Goal: Task Accomplishment & Management: Use online tool/utility

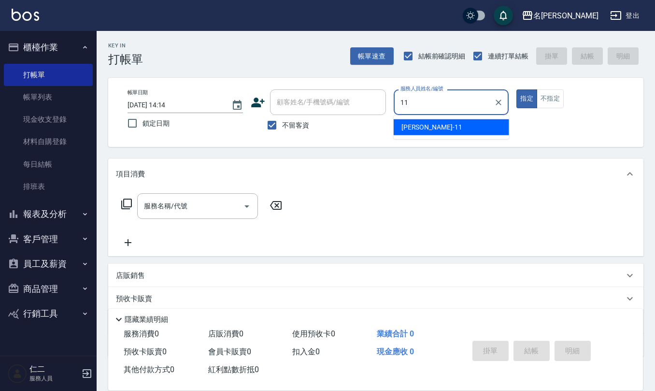
type input "[PERSON_NAME]-11"
type button "true"
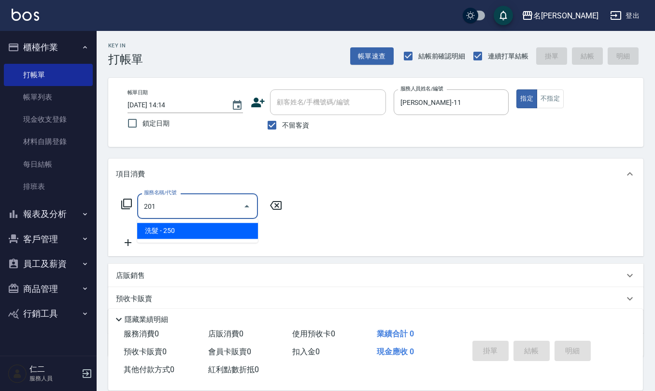
type input "洗髮(201)"
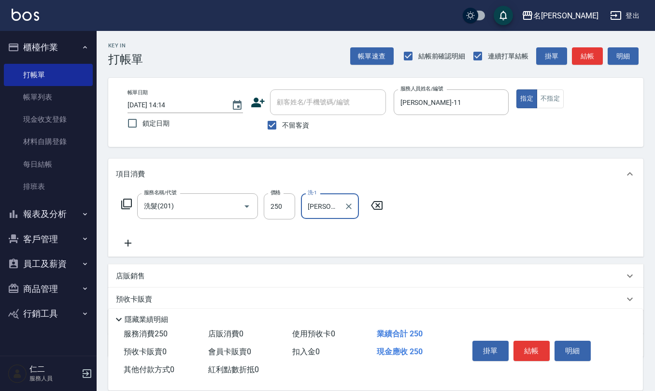
type input "[PERSON_NAME]-11"
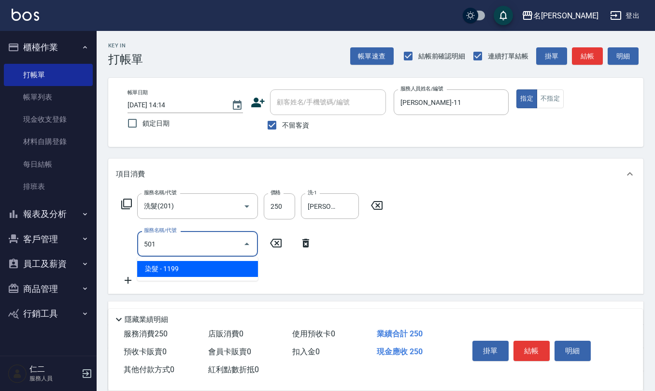
type input "染髮(501)"
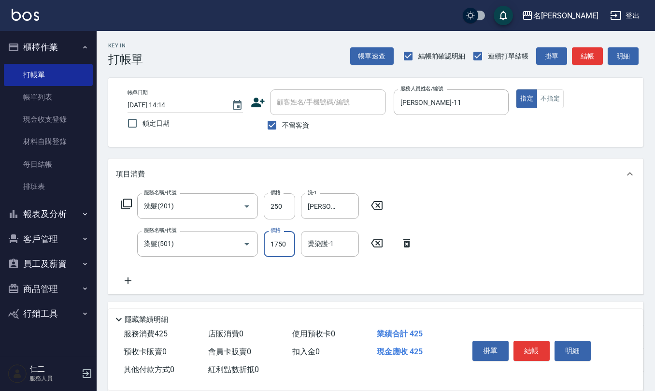
type input "1750"
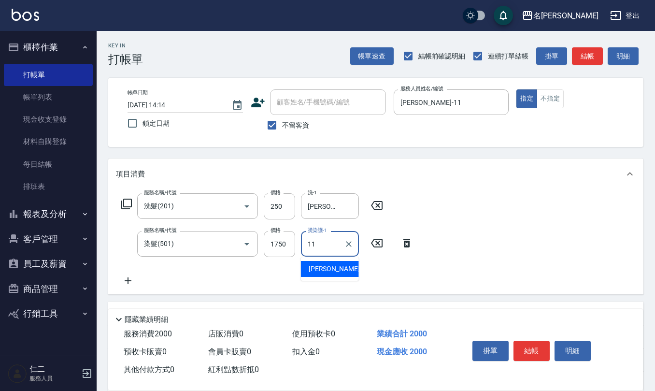
type input "[PERSON_NAME]-11"
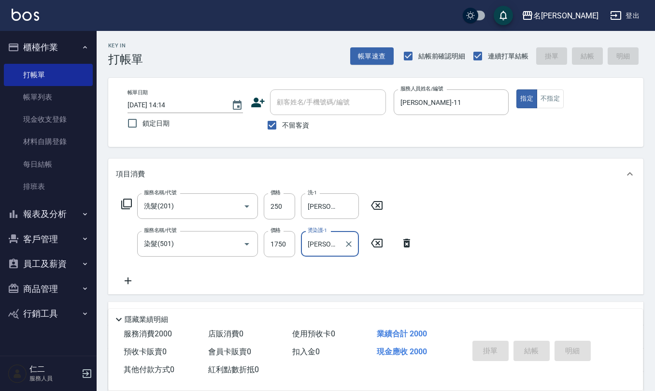
type input "[DATE] 15:36"
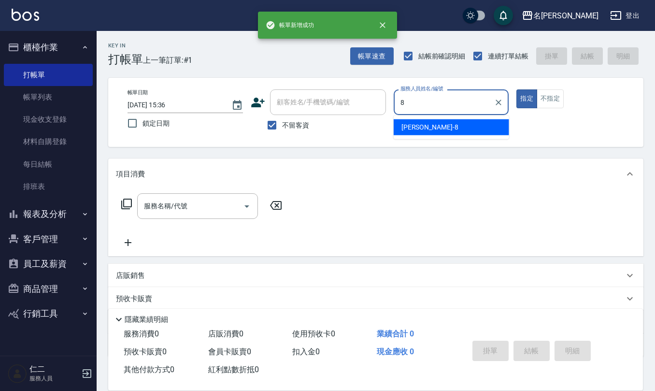
type input "[PERSON_NAME]-8"
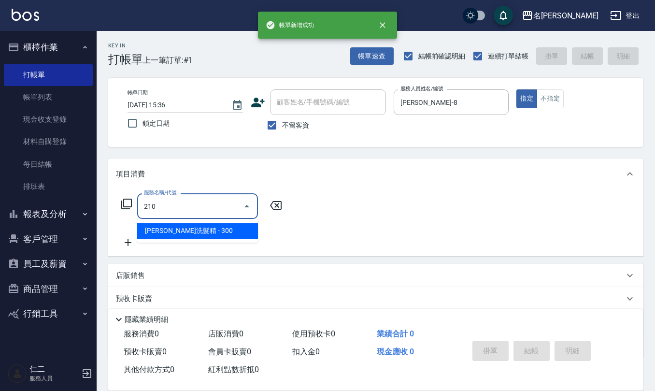
type input "[PERSON_NAME]洗髮精(210)"
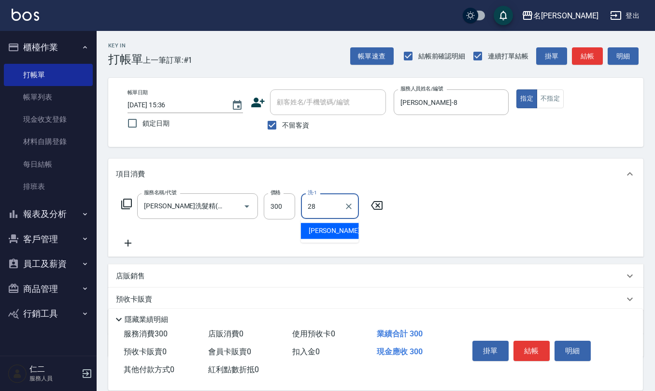
type input "[PERSON_NAME]-28"
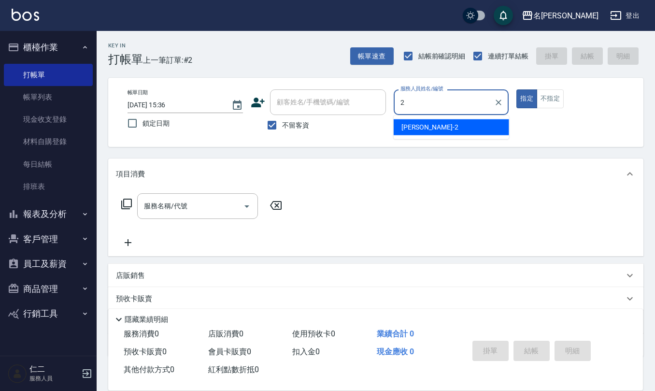
type input "[PERSON_NAME]-2"
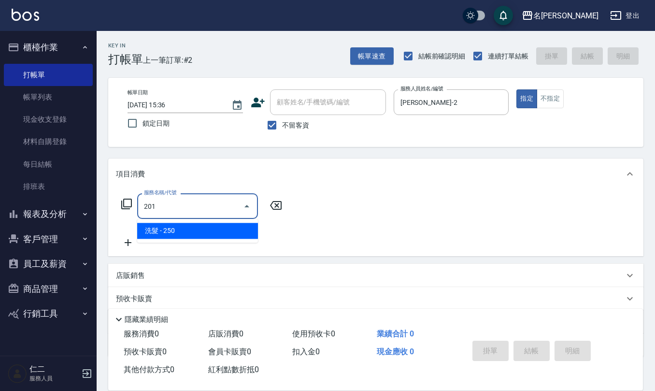
type input "洗髮(201)"
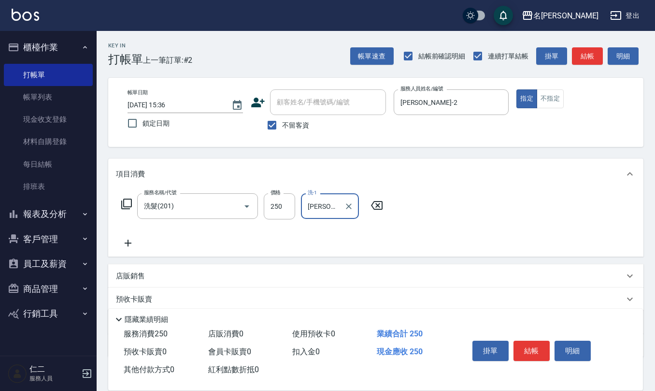
type input "[PERSON_NAME]-26"
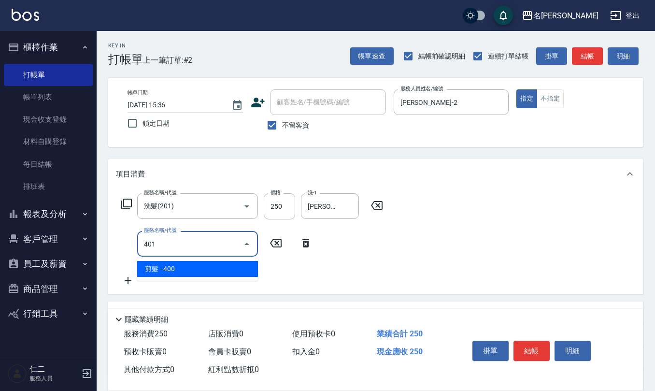
type input "剪髮(401)"
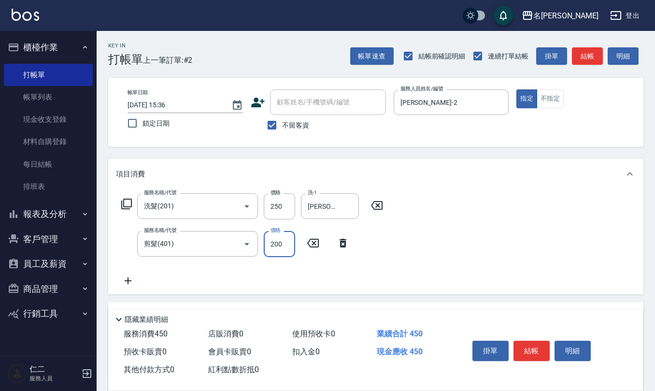
type input "200"
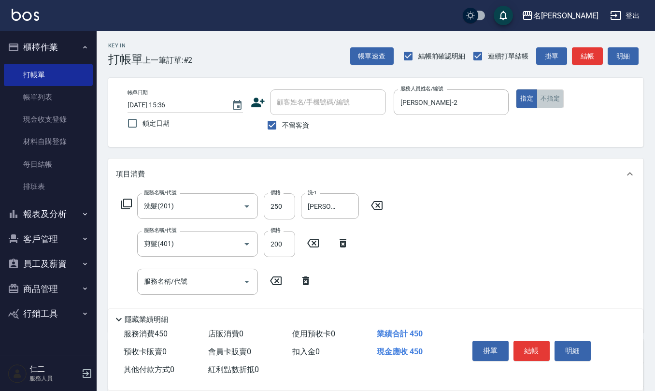
click at [545, 98] on button "不指定" at bounding box center [549, 98] width 27 height 19
type button "false"
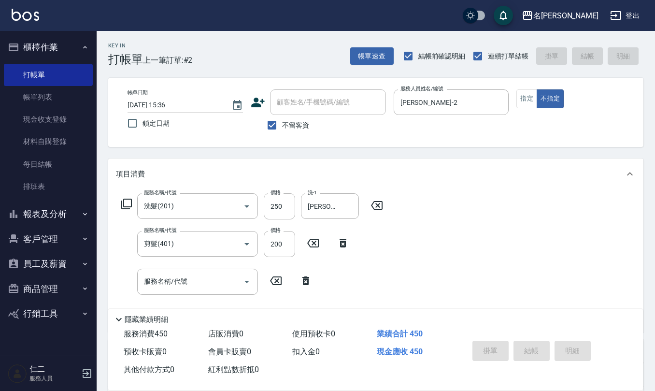
type input "[DATE] 15:37"
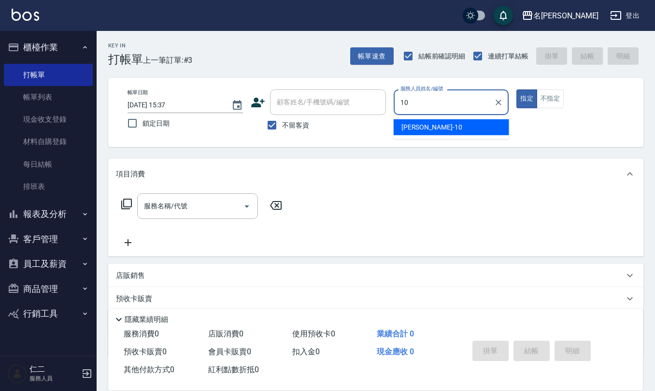
type input "[PERSON_NAME]-10"
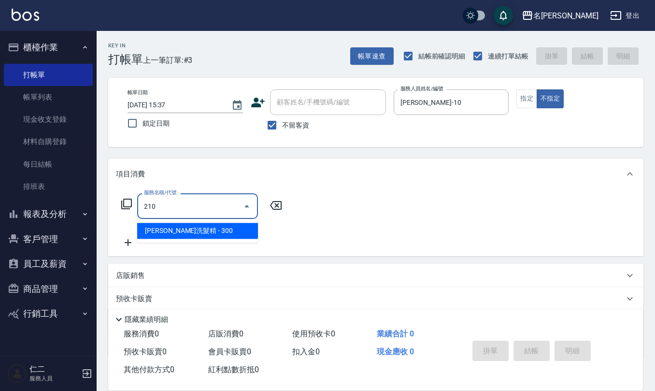
type input "[PERSON_NAME]洗髮精(210)"
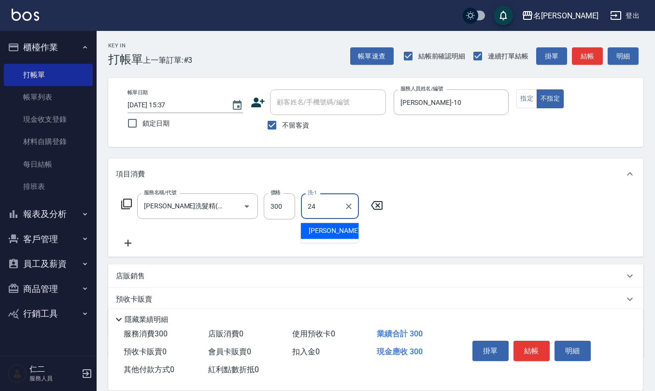
type input "[PERSON_NAME]-24"
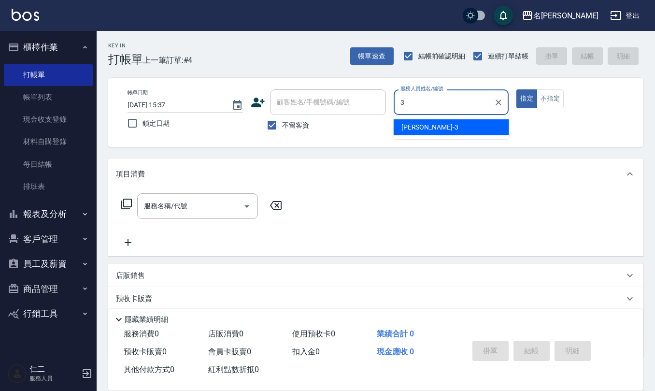
type input "[PERSON_NAME]-3"
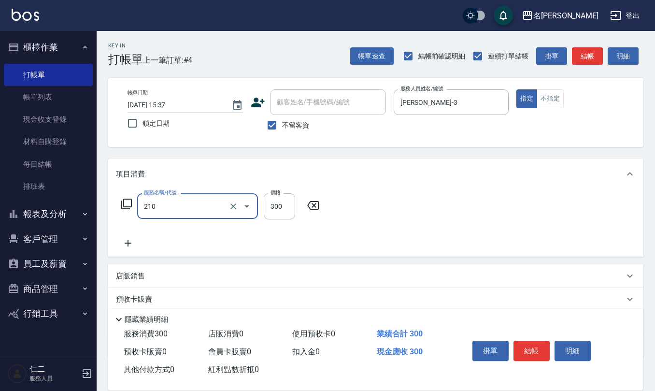
type input "[PERSON_NAME]洗髮精(210)"
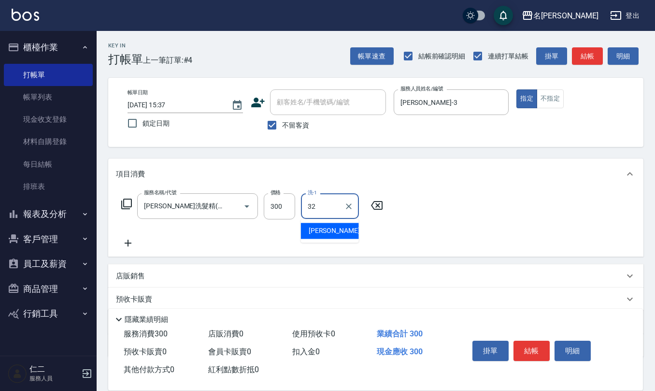
type input "[PERSON_NAME]-32"
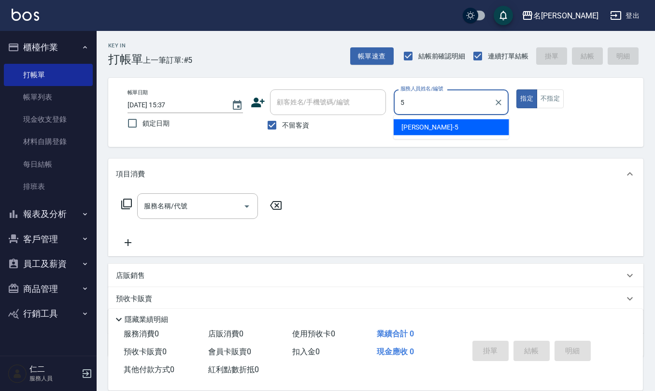
type input "[PERSON_NAME]5"
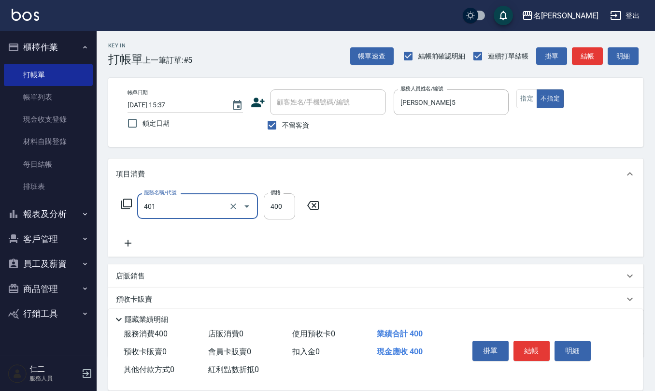
type input "剪髮(401)"
type input "200"
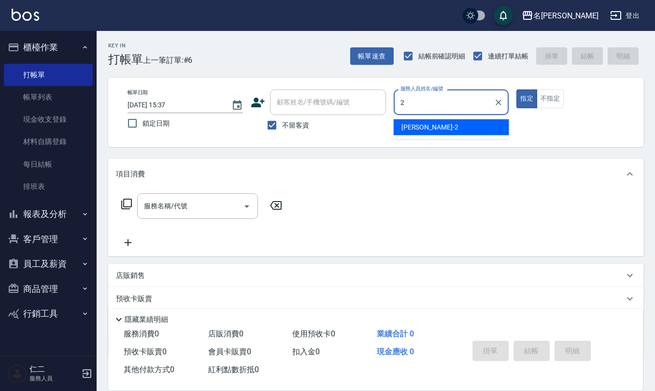
type input "[PERSON_NAME]-2"
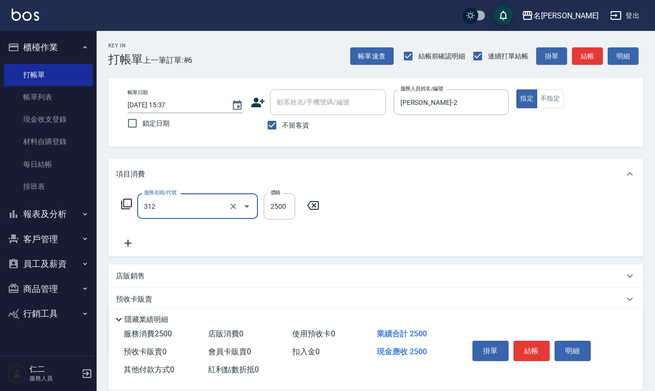
type input "有氧水離子燙2500(312)"
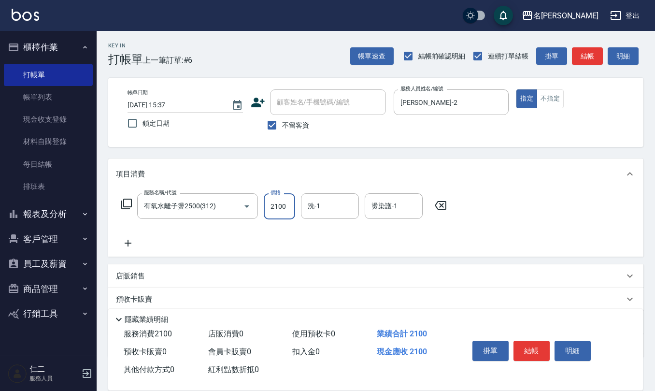
type input "2100"
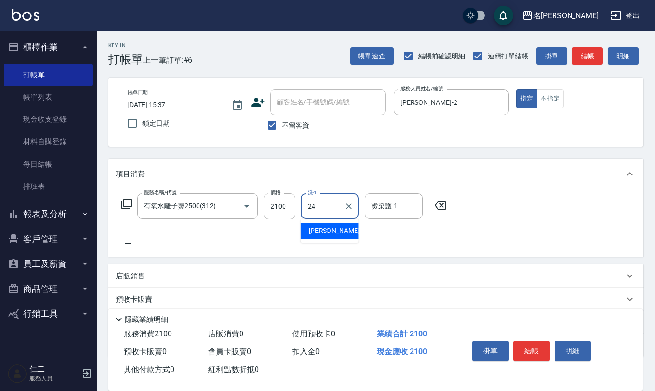
type input "[PERSON_NAME]-24"
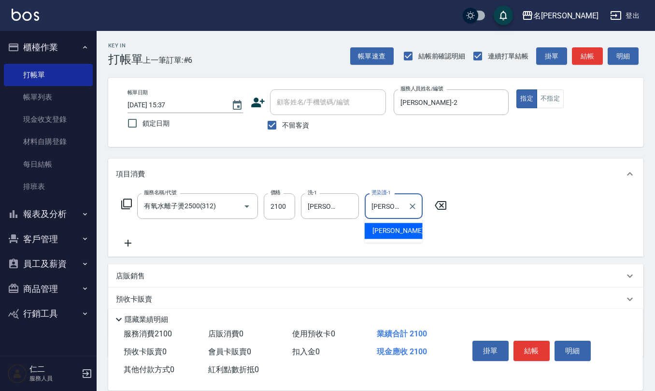
type input "[PERSON_NAME]-24"
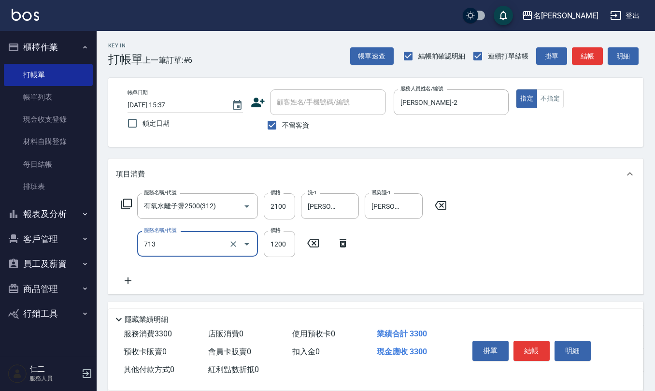
type input "水樣結構式1200(713)"
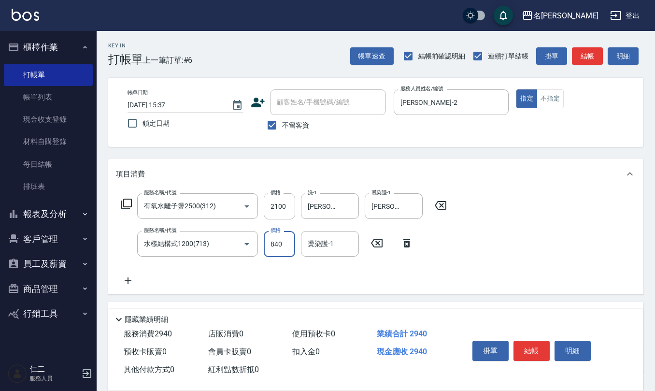
type input "840"
type input "[PERSON_NAME]-24"
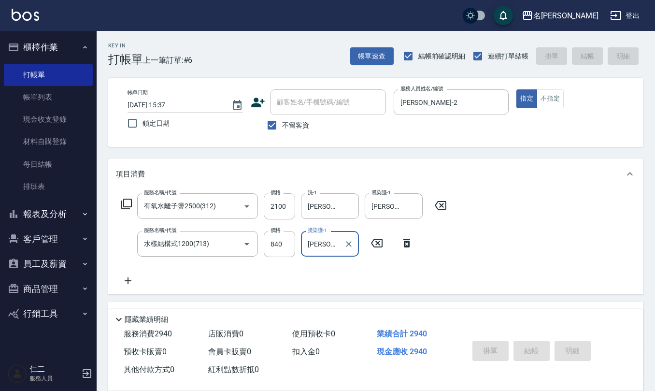
type input "[DATE] 15:38"
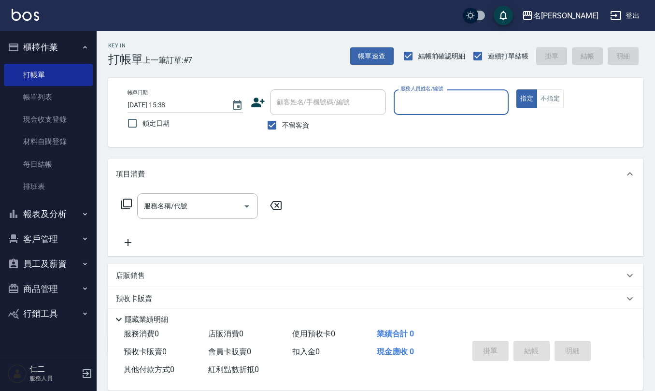
click at [516, 89] on button "指定" at bounding box center [526, 98] width 21 height 19
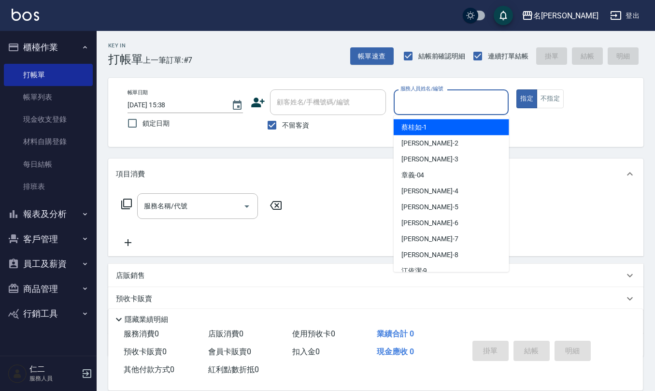
click at [437, 110] on input "服務人員姓名/編號" at bounding box center [451, 102] width 107 height 17
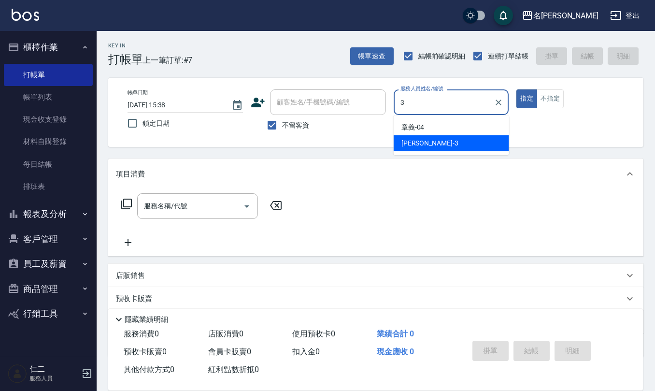
type input "[PERSON_NAME]-3"
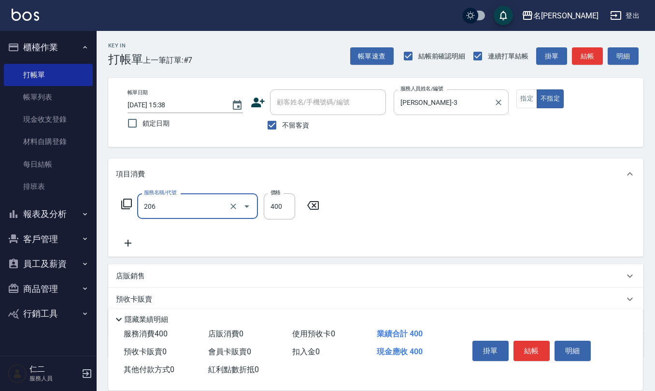
type input "健康洗(206)"
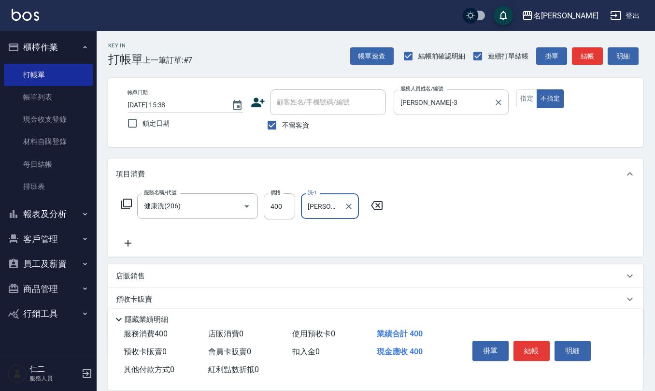
type input "[PERSON_NAME]-28"
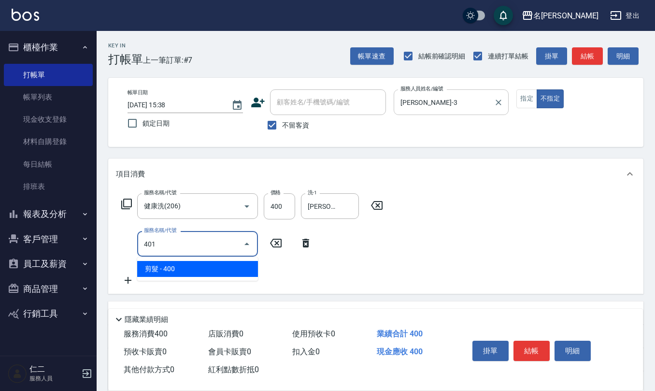
type input "剪髮(401)"
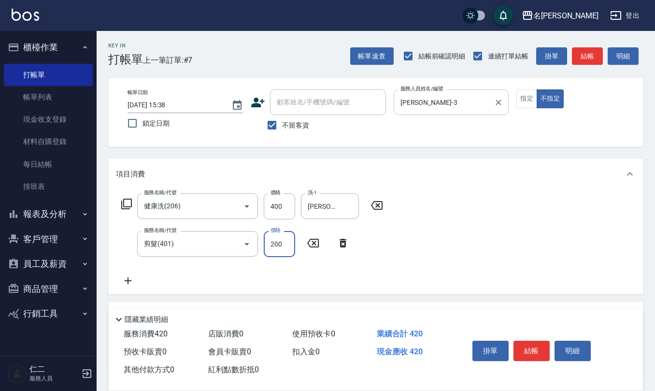
type input "200"
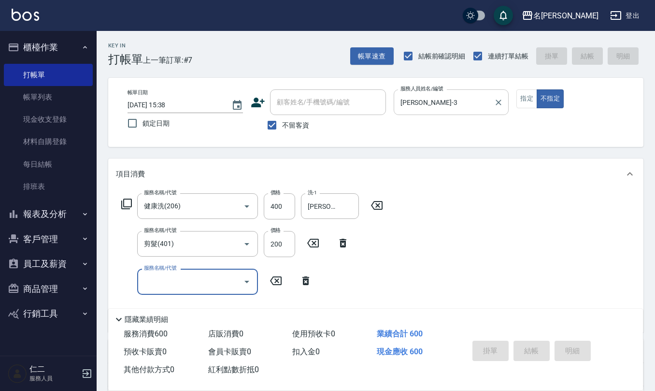
type input "[DATE] 16:08"
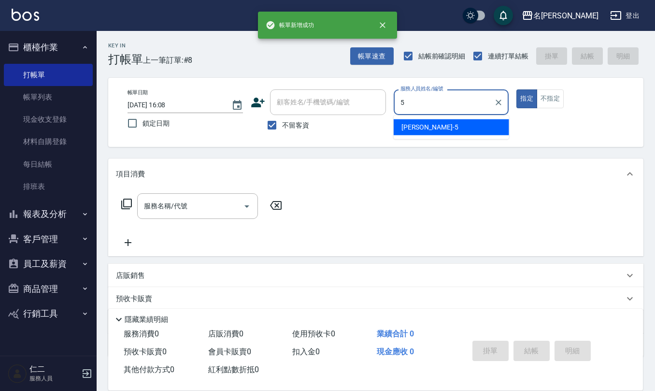
type input "[PERSON_NAME]5"
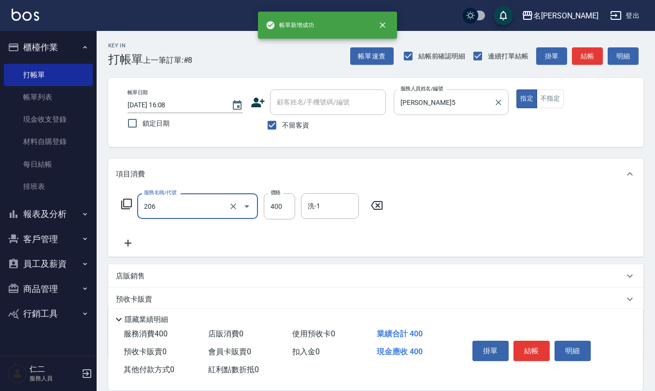
type input "健康洗(206)"
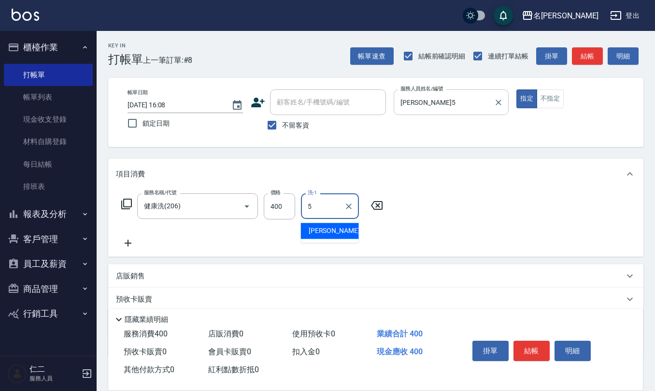
type input "[PERSON_NAME]5"
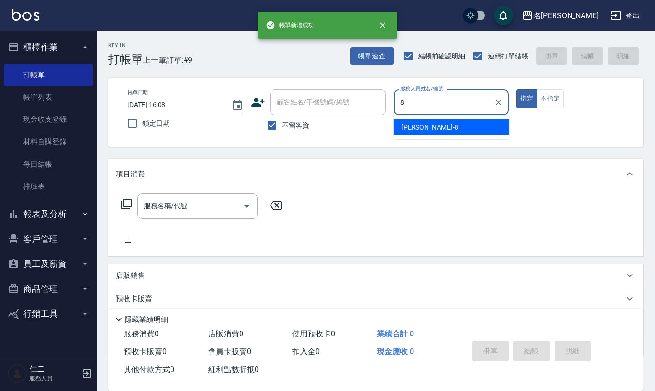
type input "[PERSON_NAME]-8"
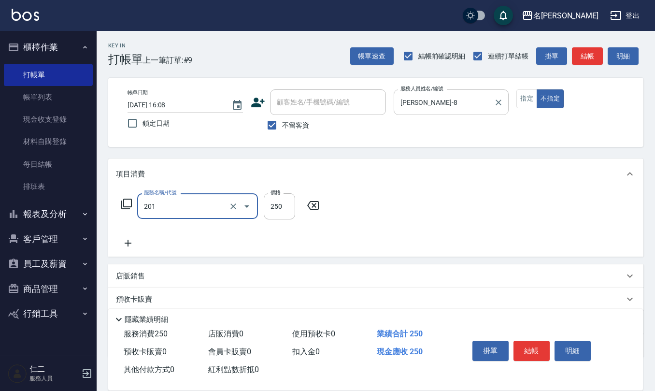
type input "洗髮(201)"
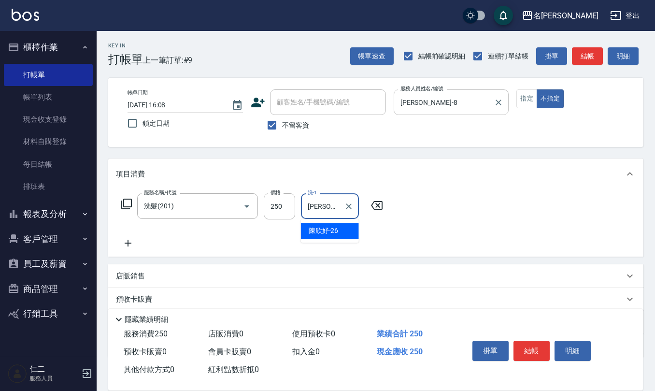
type input "[PERSON_NAME]-26"
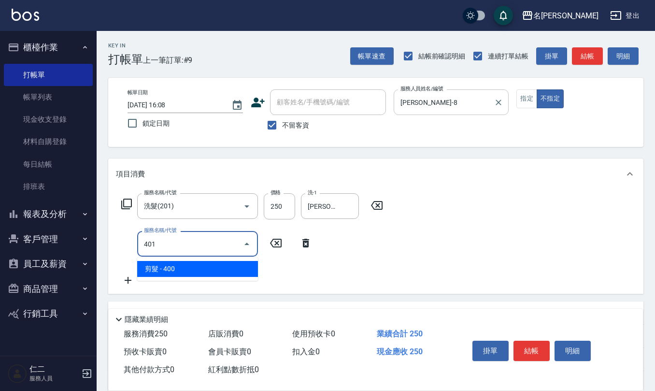
type input "剪髮(401)"
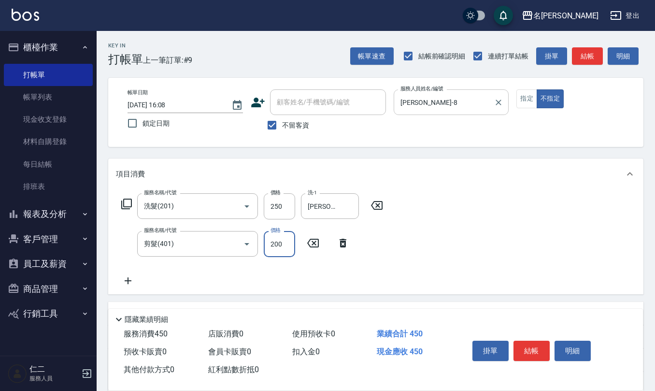
type input "200"
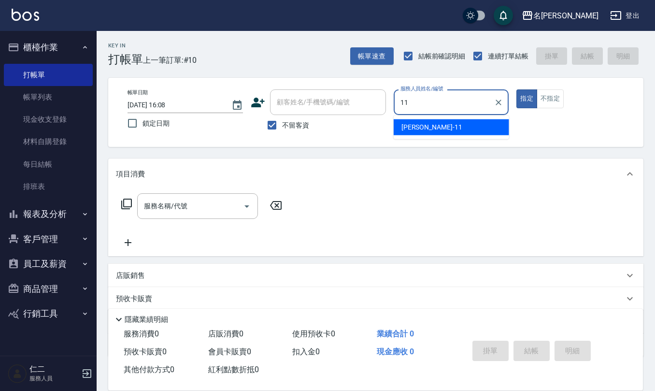
type input "[PERSON_NAME]-11"
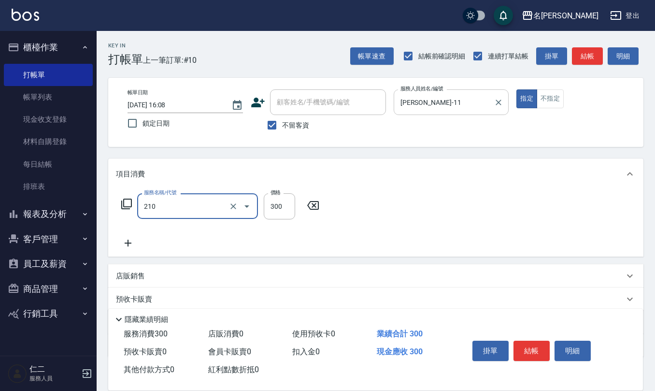
type input "[PERSON_NAME]洗髮精(210)"
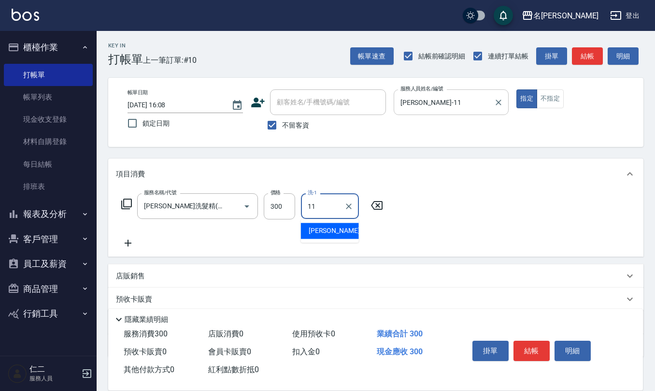
type input "[PERSON_NAME]-11"
